Goal: Navigation & Orientation: Find specific page/section

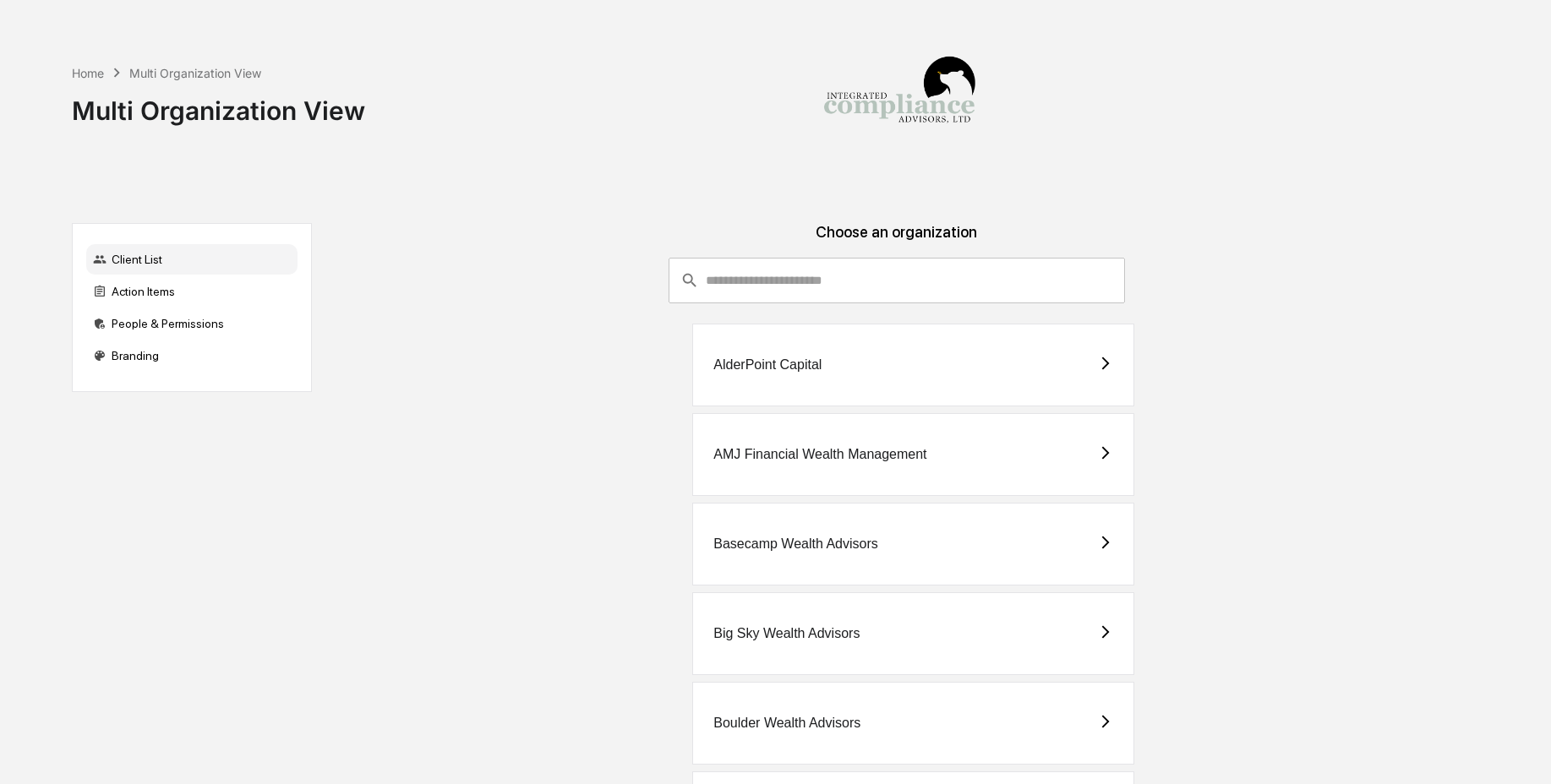
click at [830, 258] on input "consultant-dashboard__filter-organizations-search-bar" at bounding box center [915, 281] width 419 height 46
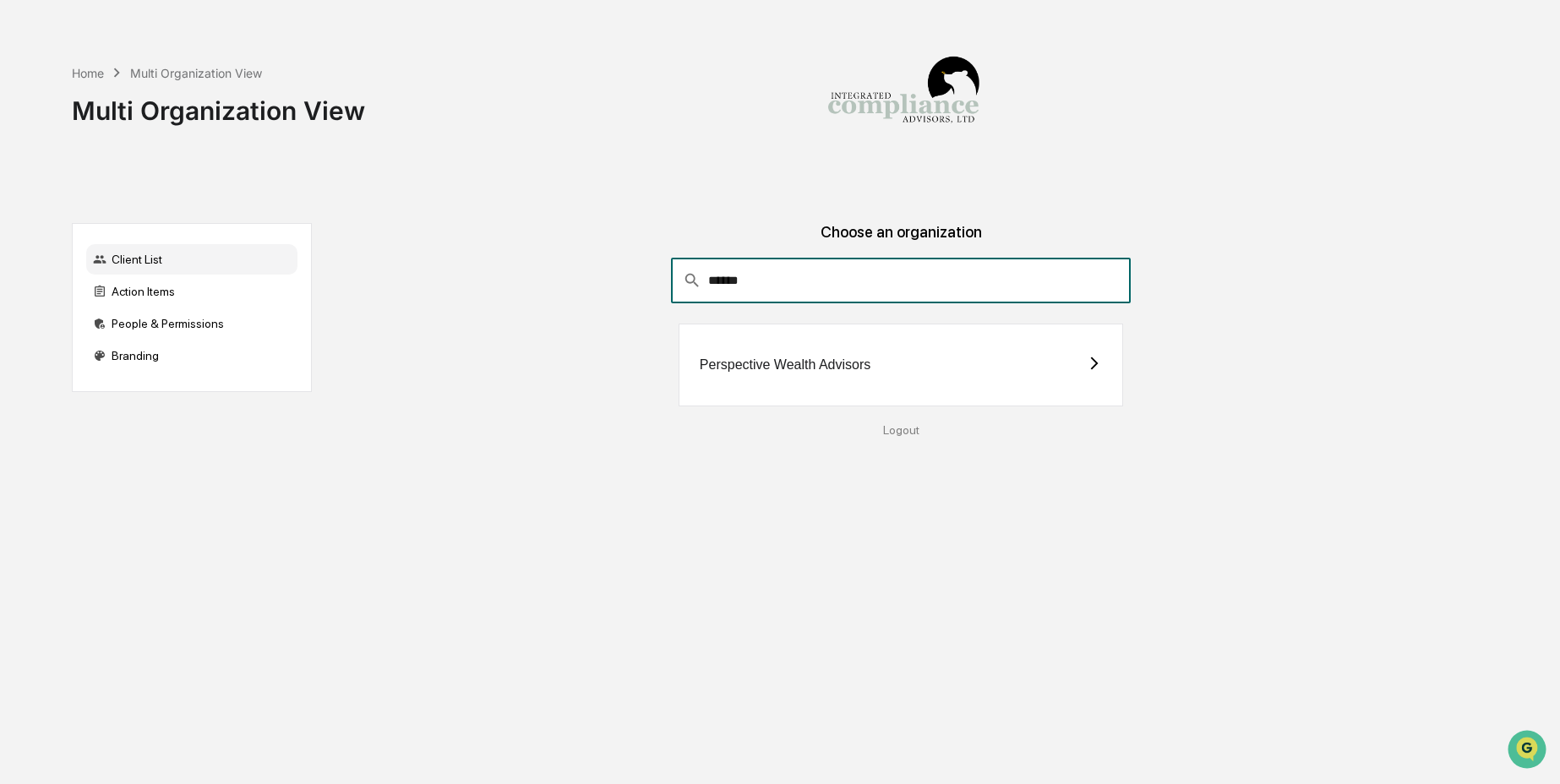
type input "******"
click at [765, 374] on div "Perspective Wealth Advisors" at bounding box center [901, 365] width 445 height 83
